Goal: Complete application form: Complete application form

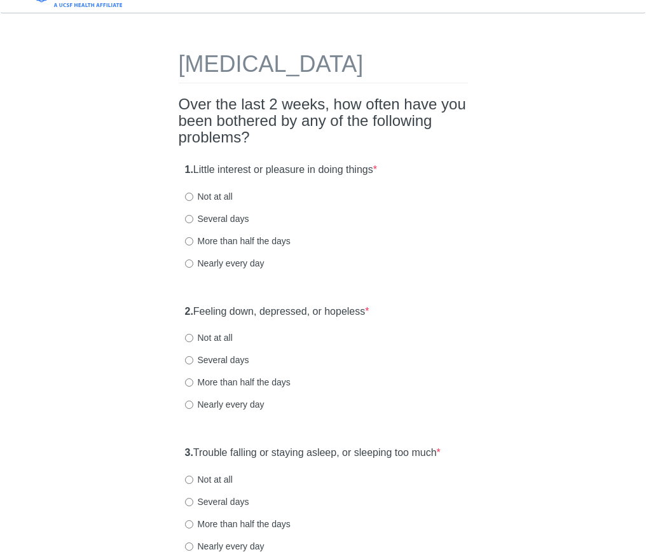
scroll to position [74, 0]
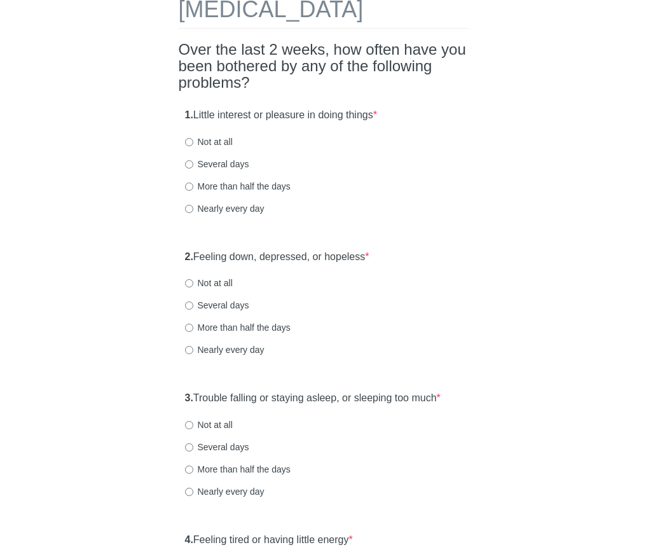
click at [232, 170] on label "Several days" at bounding box center [217, 164] width 64 height 13
click at [193, 168] on input "Several days" at bounding box center [189, 164] width 8 height 8
radio input "true"
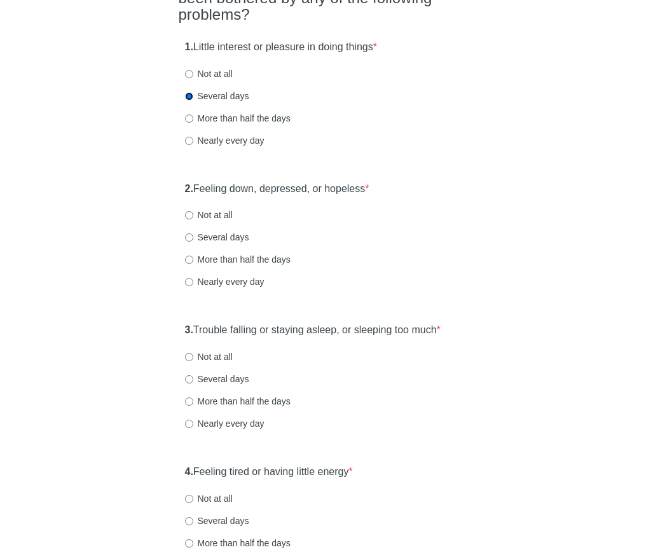
scroll to position [142, 0]
click at [224, 221] on label "Not at all" at bounding box center [209, 214] width 48 height 13
click at [193, 219] on input "Not at all" at bounding box center [189, 214] width 8 height 8
radio input "true"
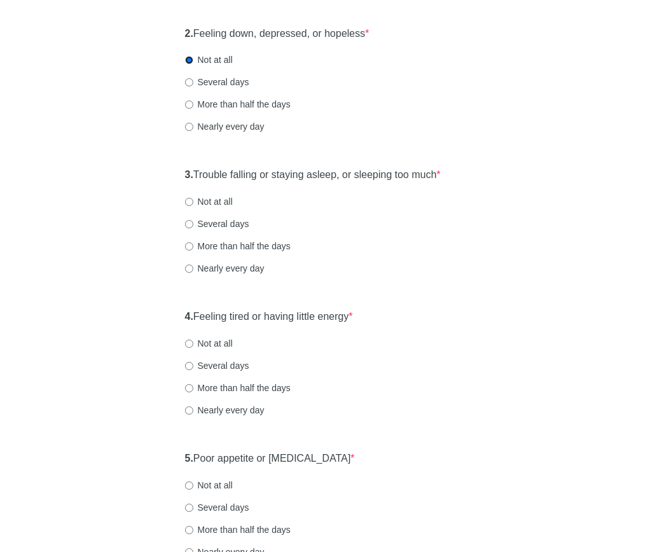
scroll to position [299, 0]
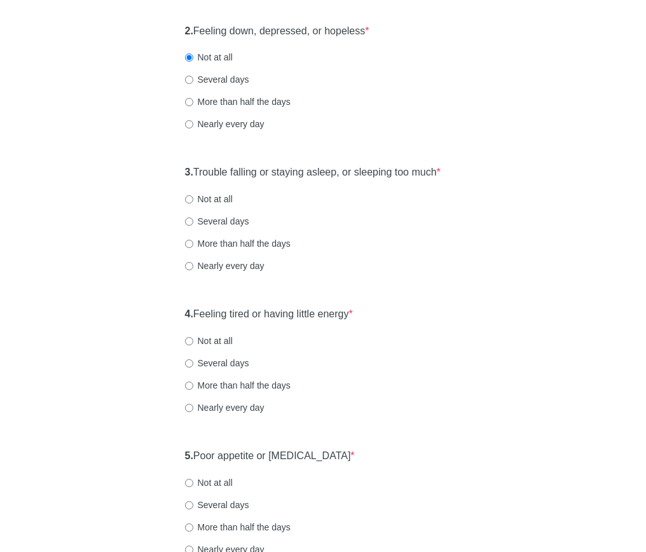
click at [210, 228] on label "Several days" at bounding box center [217, 221] width 64 height 13
click at [193, 226] on input "Several days" at bounding box center [189, 221] width 8 height 8
radio input "true"
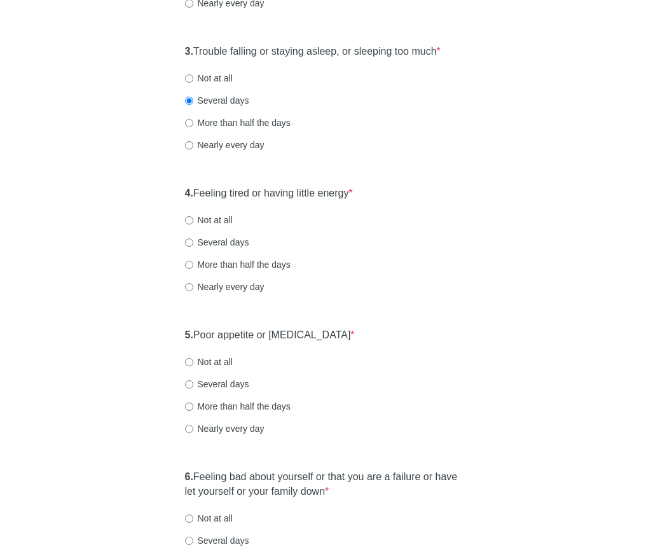
click at [240, 249] on label "Several days" at bounding box center [217, 242] width 64 height 13
click at [193, 247] on input "Several days" at bounding box center [189, 242] width 8 height 8
radio input "true"
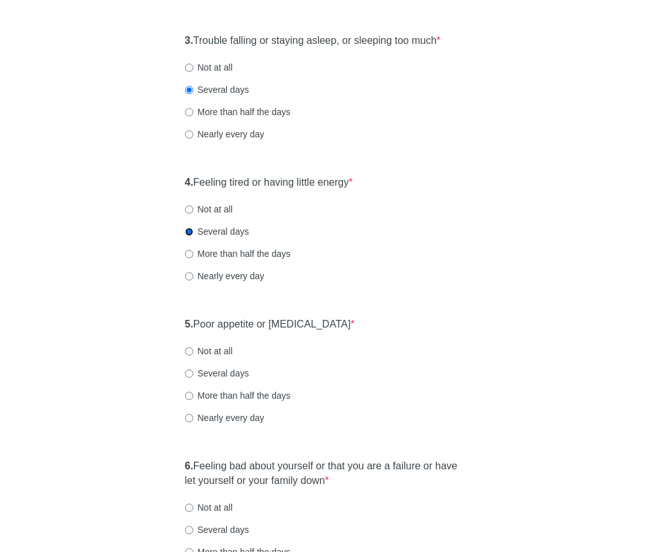
scroll to position [498, 0]
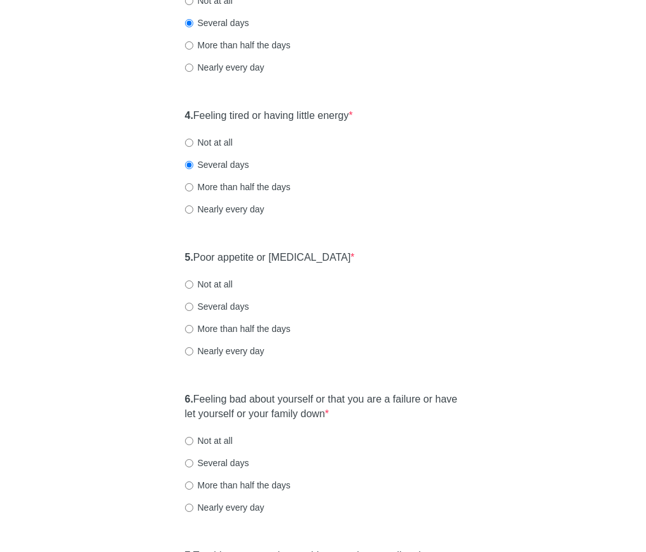
click at [233, 216] on label "Nearly every day" at bounding box center [224, 209] width 79 height 13
click at [193, 214] on input "Nearly every day" at bounding box center [189, 209] width 8 height 8
radio input "true"
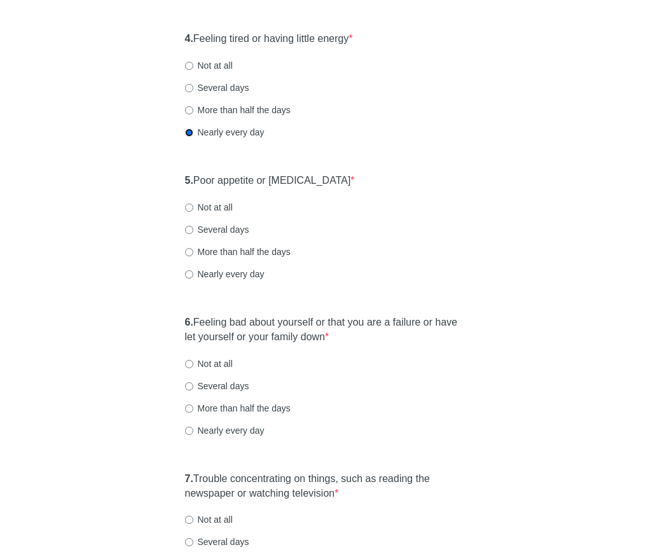
scroll to position [579, 0]
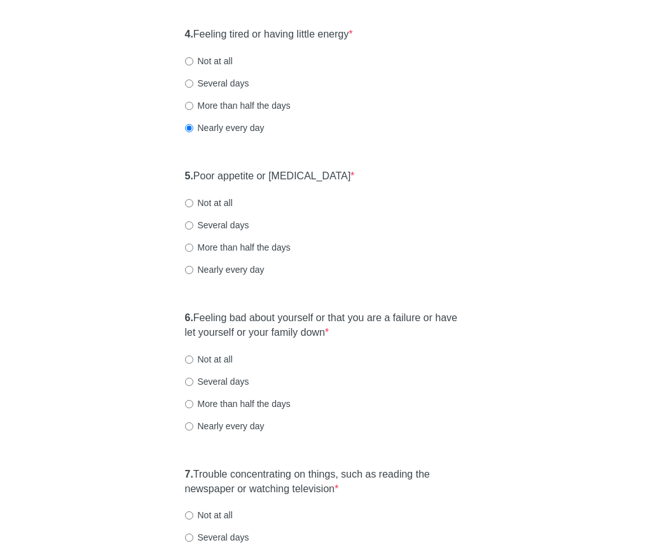
click at [223, 276] on label "Nearly every day" at bounding box center [224, 269] width 79 height 13
click at [193, 274] on input "Nearly every day" at bounding box center [189, 270] width 8 height 8
radio input "true"
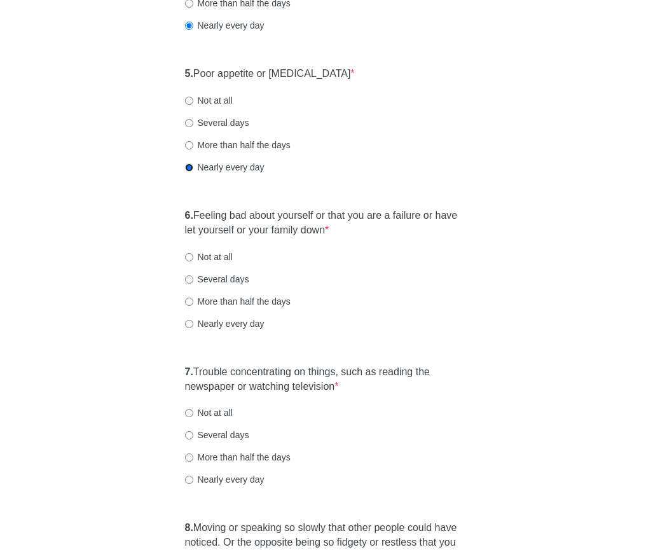
scroll to position [716, 0]
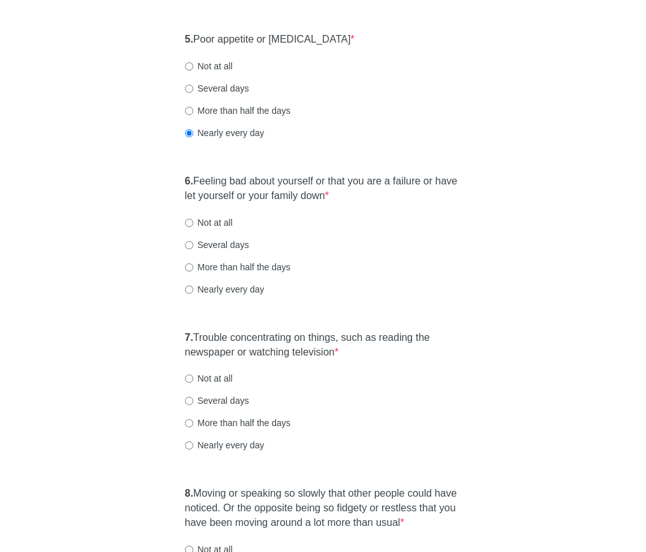
click at [202, 229] on label "Not at all" at bounding box center [209, 222] width 48 height 13
click at [193, 227] on input "Not at all" at bounding box center [189, 223] width 8 height 8
radio input "true"
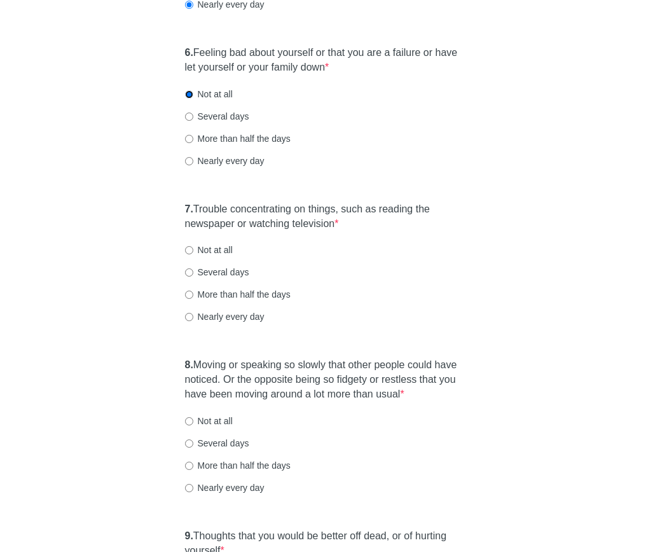
scroll to position [846, 0]
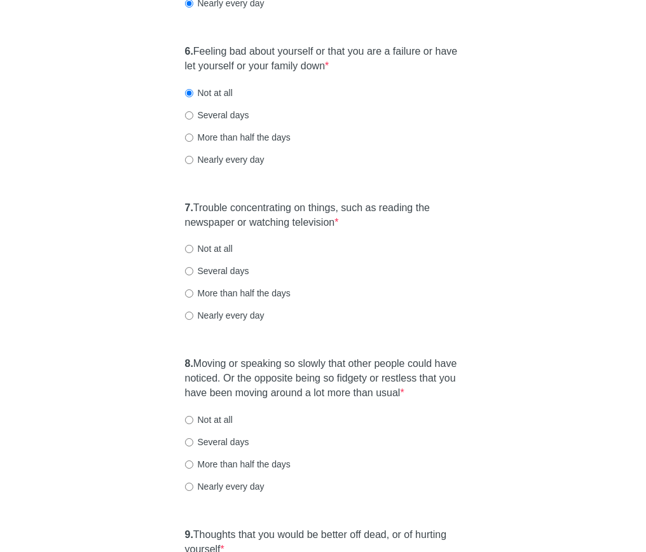
click at [207, 322] on label "Nearly every day" at bounding box center [224, 315] width 79 height 13
click at [193, 320] on input "Nearly every day" at bounding box center [189, 316] width 8 height 8
radio input "true"
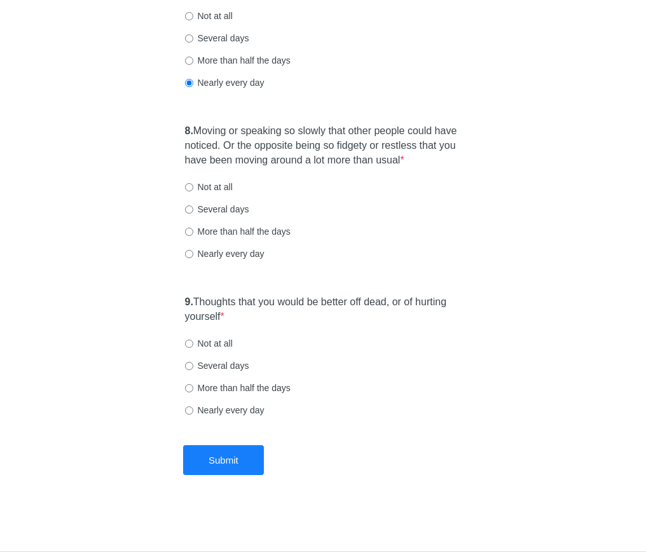
click at [226, 260] on label "Nearly every day" at bounding box center [224, 253] width 79 height 13
click at [193, 258] on input "Nearly every day" at bounding box center [189, 254] width 8 height 8
radio input "true"
click at [218, 340] on label "Not at all" at bounding box center [209, 343] width 48 height 13
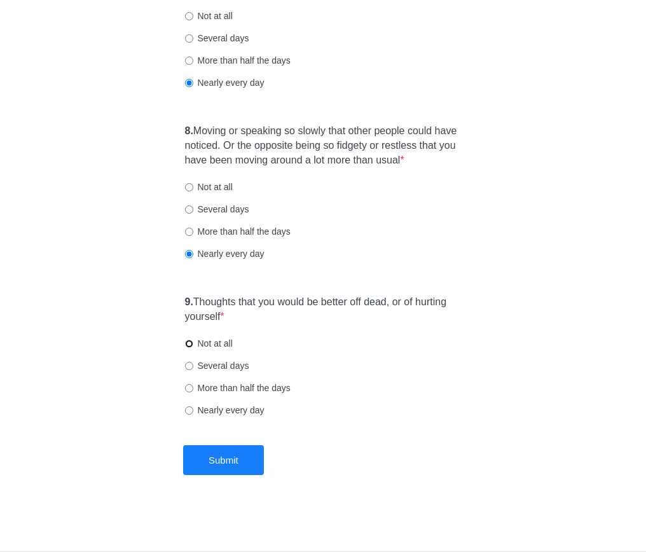
click at [193, 340] on input "Not at all" at bounding box center [189, 344] width 8 height 8
radio input "true"
click at [230, 467] on button "Submit" at bounding box center [223, 460] width 81 height 30
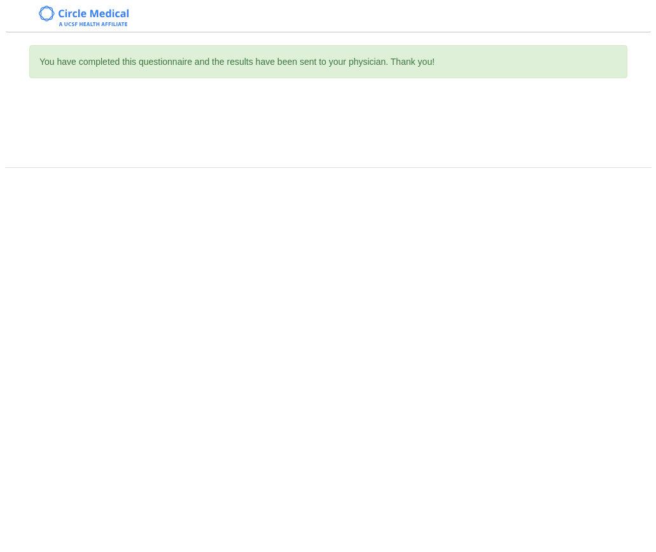
scroll to position [0, 0]
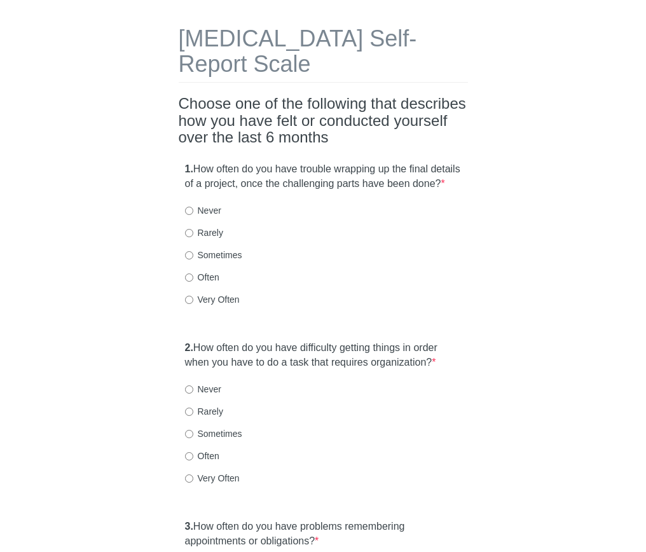
scroll to position [54, 0]
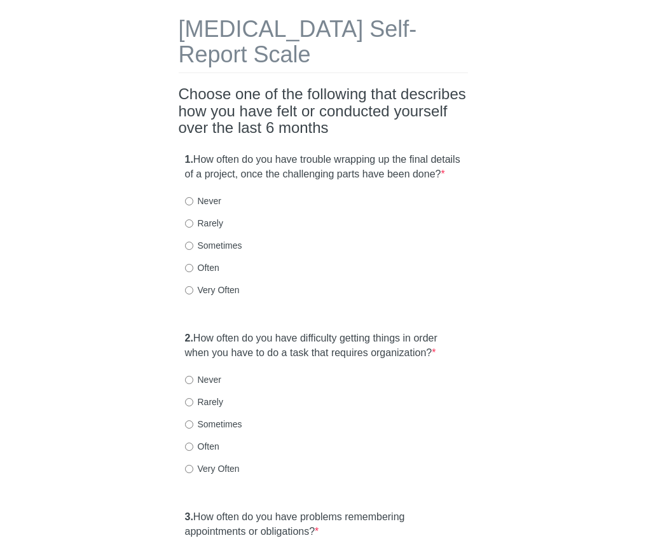
click at [203, 296] on label "Very Often" at bounding box center [212, 290] width 55 height 13
click at [193, 294] on input "Very Often" at bounding box center [189, 290] width 8 height 8
radio input "true"
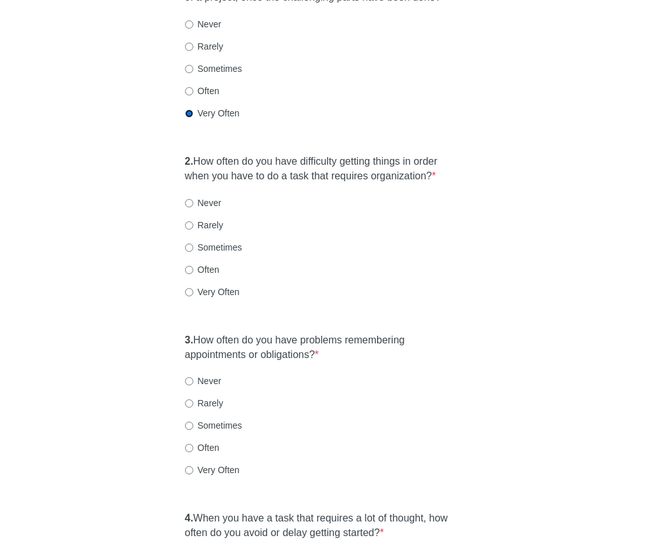
scroll to position [243, 0]
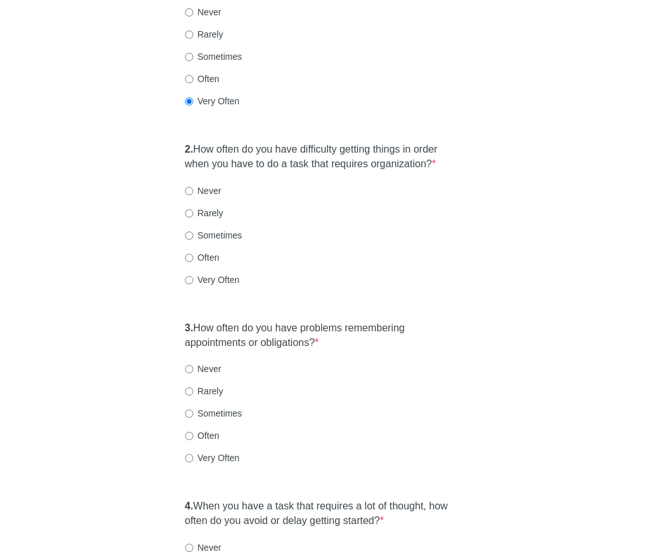
click at [218, 286] on label "Very Often" at bounding box center [212, 279] width 55 height 13
click at [193, 284] on input "Very Often" at bounding box center [189, 280] width 8 height 8
radio input "true"
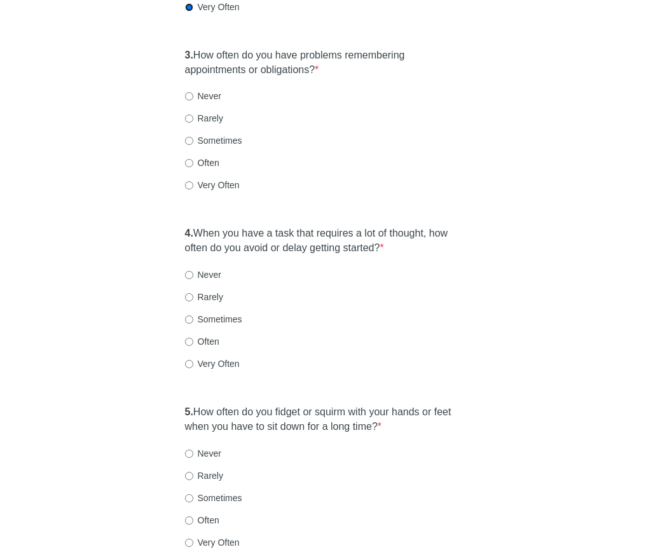
scroll to position [516, 0]
click at [209, 191] on label "Very Often" at bounding box center [212, 184] width 55 height 13
click at [193, 189] on input "Very Often" at bounding box center [189, 185] width 8 height 8
radio input "true"
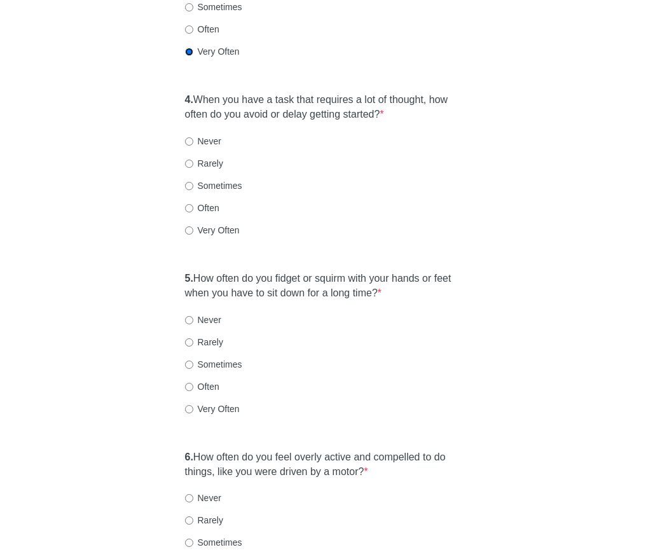
scroll to position [656, 0]
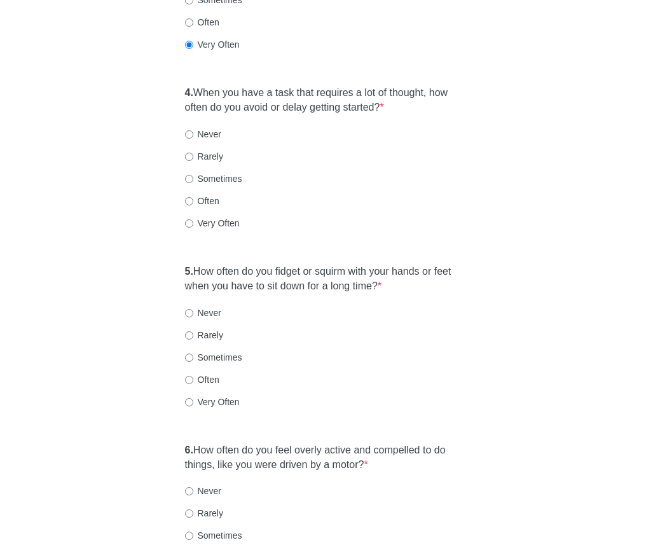
click at [217, 230] on label "Very Often" at bounding box center [212, 223] width 55 height 13
click at [193, 228] on input "Very Often" at bounding box center [189, 223] width 8 height 8
radio input "true"
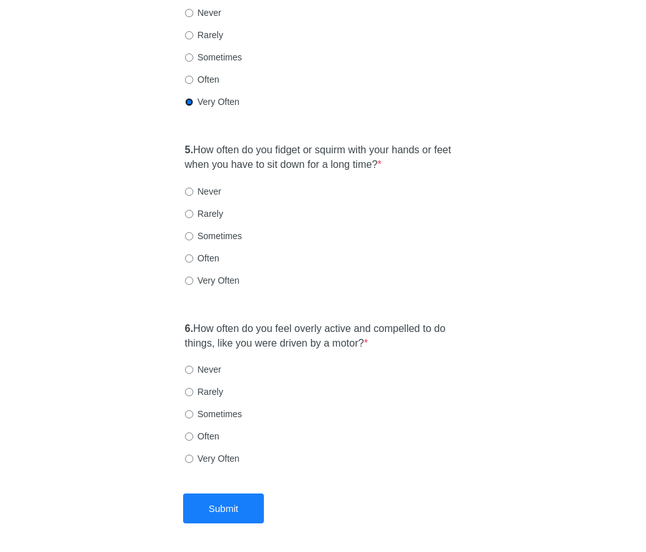
scroll to position [788, 0]
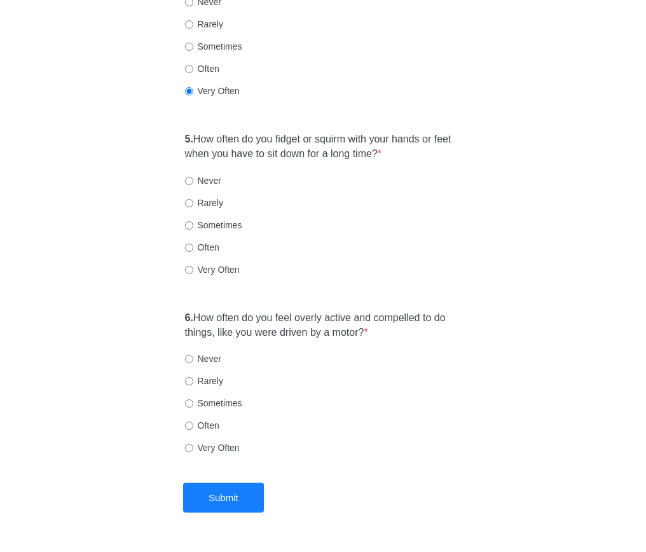
click at [227, 276] on label "Very Often" at bounding box center [212, 269] width 55 height 13
click at [193, 274] on input "Very Often" at bounding box center [189, 270] width 8 height 8
radio input "true"
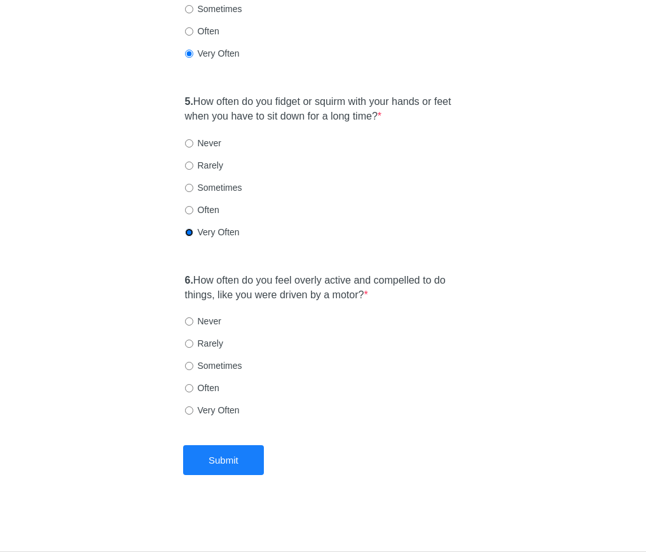
scroll to position [858, 0]
click at [209, 367] on label "Sometimes" at bounding box center [213, 365] width 57 height 13
click at [193, 367] on input "Sometimes" at bounding box center [189, 366] width 8 height 8
radio input "true"
click at [237, 465] on button "Submit" at bounding box center [223, 460] width 81 height 30
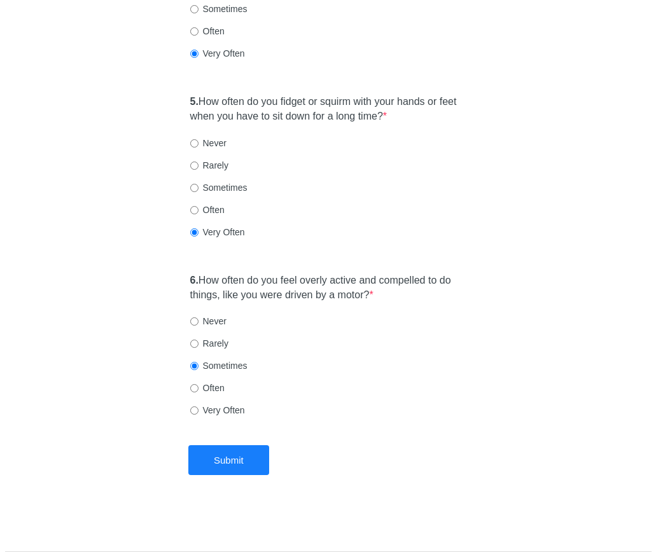
scroll to position [0, 0]
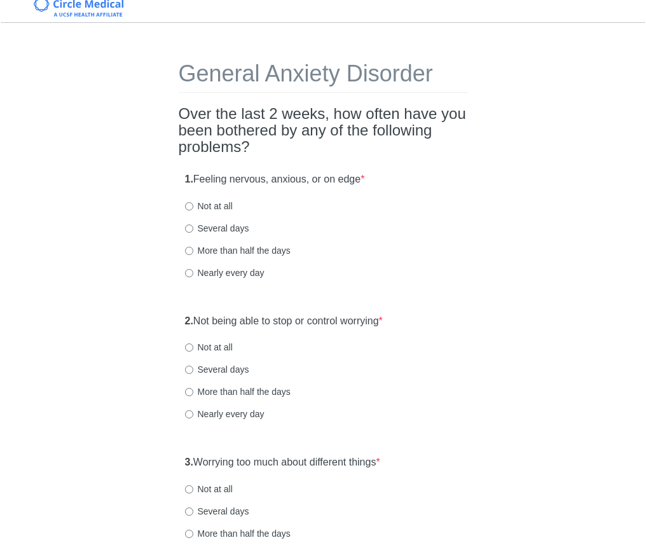
scroll to position [21, 0]
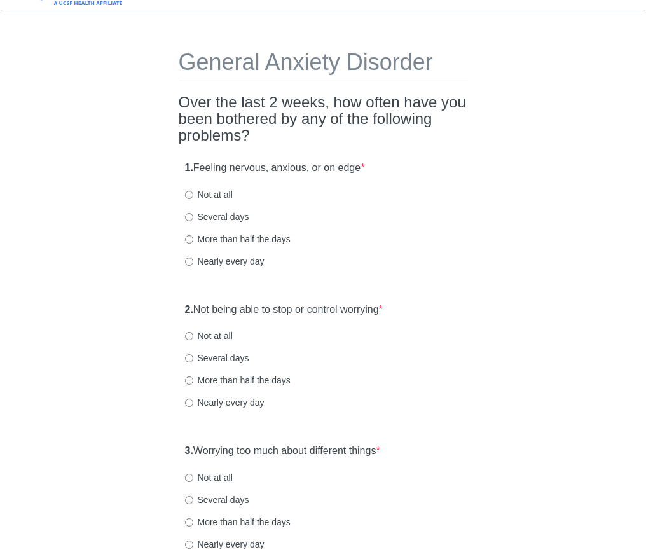
click at [202, 212] on label "Several days" at bounding box center [217, 216] width 64 height 13
click at [193, 213] on input "Several days" at bounding box center [189, 217] width 8 height 8
radio input "true"
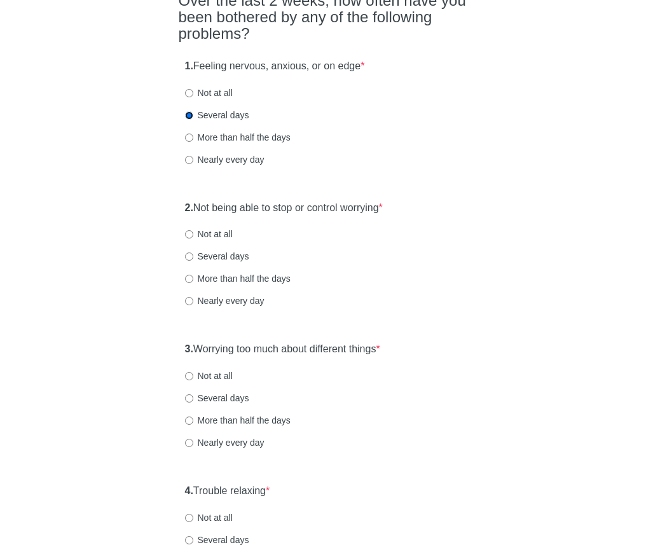
scroll to position [129, 0]
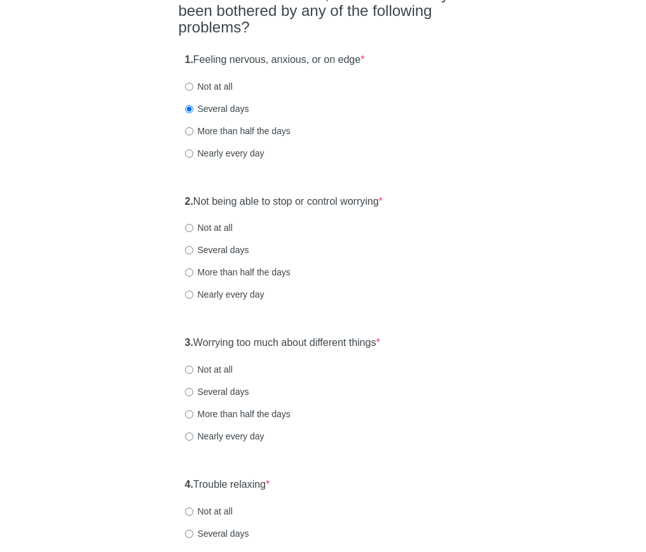
click at [219, 272] on label "More than half the days" at bounding box center [238, 272] width 106 height 13
click at [193, 272] on input "More than half the days" at bounding box center [189, 272] width 8 height 8
radio input "true"
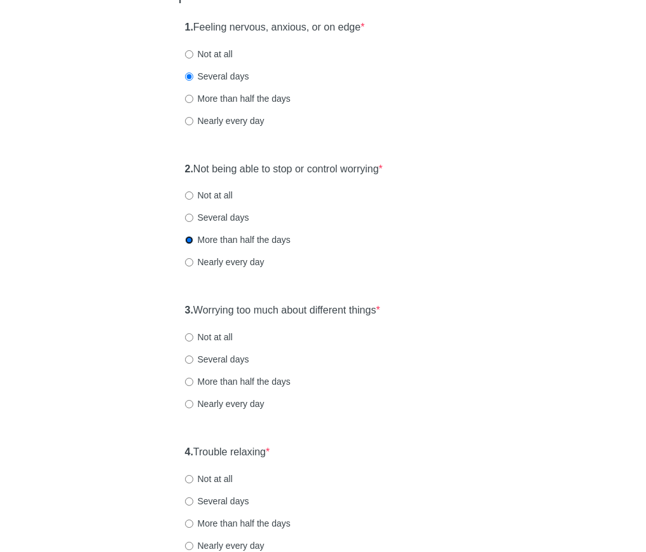
scroll to position [234, 0]
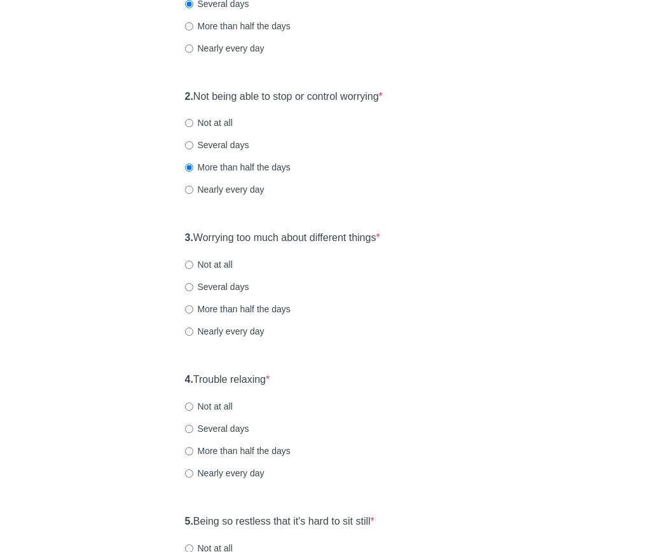
click at [216, 331] on label "Nearly every day" at bounding box center [224, 331] width 79 height 13
click at [193, 331] on input "Nearly every day" at bounding box center [189, 331] width 8 height 8
radio input "true"
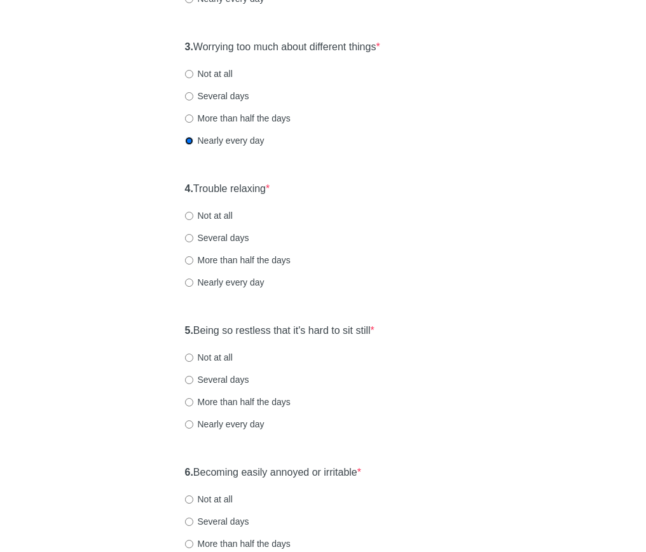
scroll to position [427, 0]
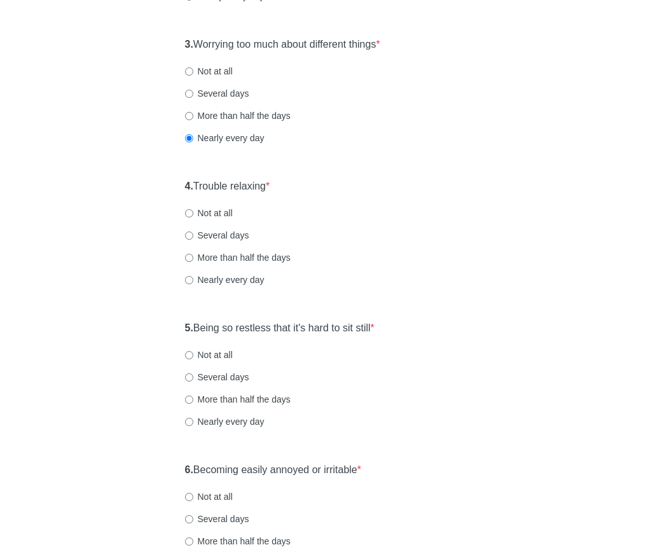
click at [228, 278] on label "Nearly every day" at bounding box center [224, 279] width 79 height 13
click at [193, 278] on input "Nearly every day" at bounding box center [189, 280] width 8 height 8
radio input "true"
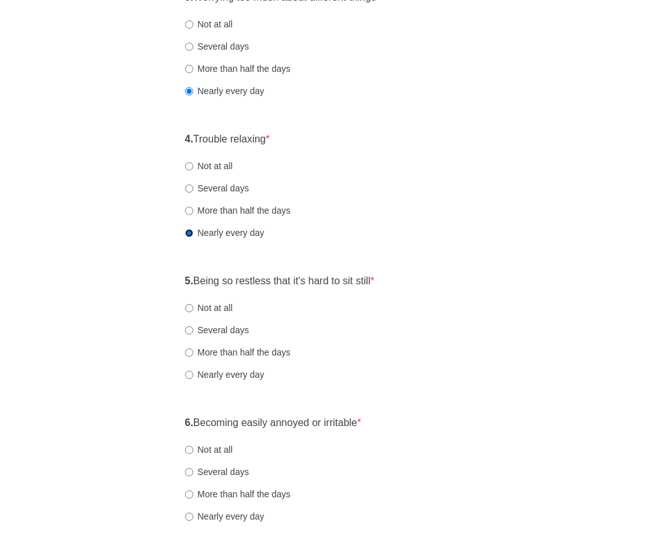
scroll to position [573, 0]
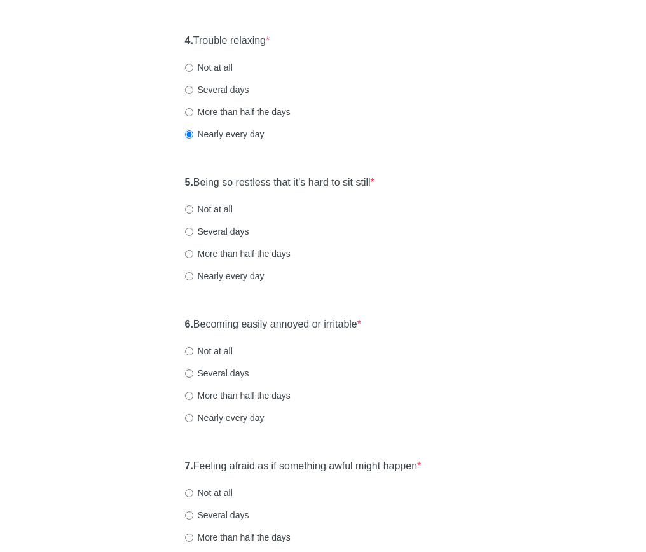
click at [198, 252] on label "More than half the days" at bounding box center [238, 253] width 106 height 13
click at [193, 252] on input "More than half the days" at bounding box center [189, 254] width 8 height 8
radio input "true"
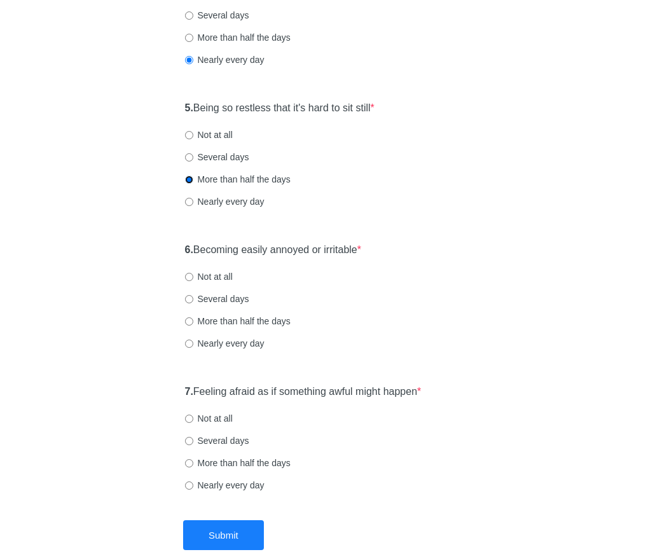
scroll to position [662, 0]
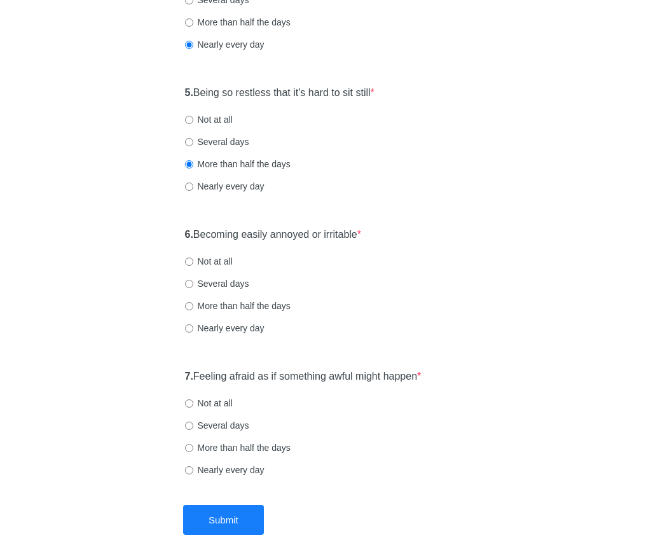
click at [229, 305] on label "More than half the days" at bounding box center [238, 305] width 106 height 13
click at [193, 305] on input "More than half the days" at bounding box center [189, 306] width 8 height 8
radio input "true"
click at [219, 322] on label "Nearly every day" at bounding box center [224, 328] width 79 height 13
click at [193, 324] on input "Nearly every day" at bounding box center [189, 328] width 8 height 8
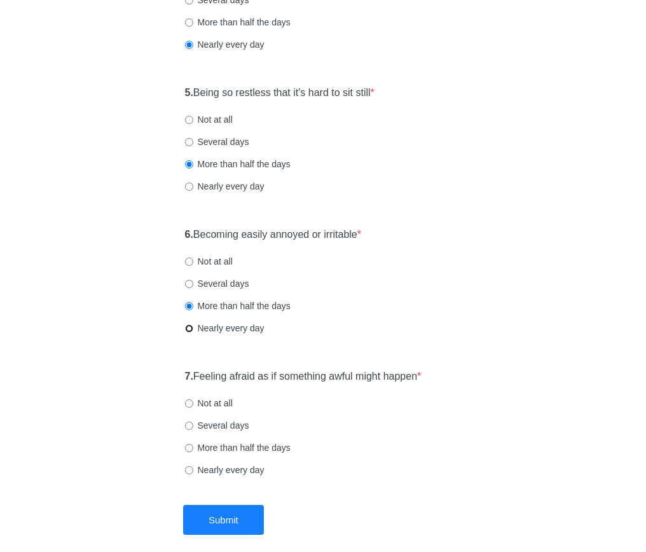
radio input "true"
drag, startPoint x: 224, startPoint y: 484, endPoint x: 224, endPoint y: 476, distance: 8.3
click at [224, 484] on div "7. Feeling afraid as if something awful might happen * Not at all Several days …" at bounding box center [323, 429] width 289 height 132
drag, startPoint x: 224, startPoint y: 472, endPoint x: 226, endPoint y: 486, distance: 14.1
click at [224, 472] on label "Nearly every day" at bounding box center [224, 469] width 79 height 13
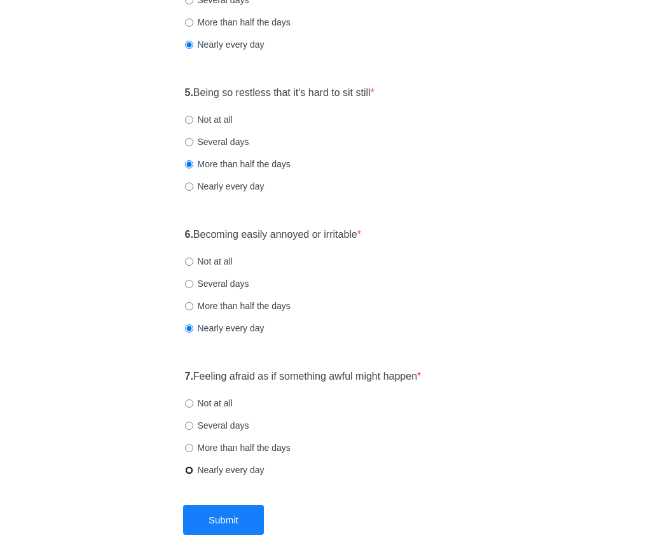
click at [193, 472] on input "Nearly every day" at bounding box center [189, 470] width 8 height 8
radio input "true"
click at [224, 519] on button "Submit" at bounding box center [223, 520] width 81 height 30
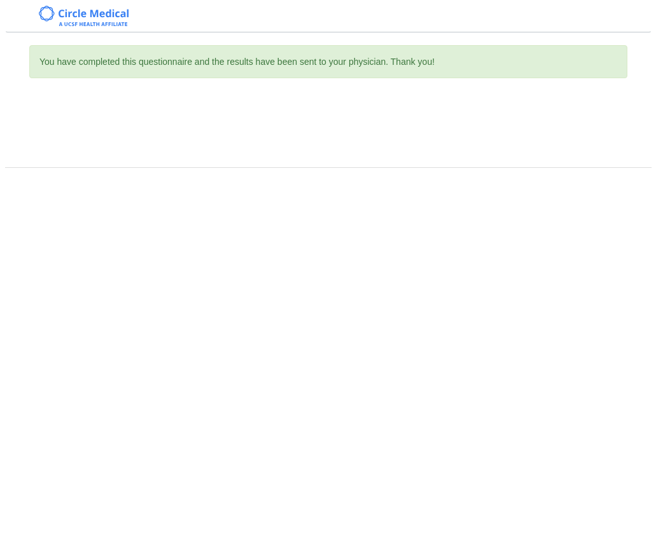
scroll to position [0, 0]
